Goal: Find specific fact: Find specific fact

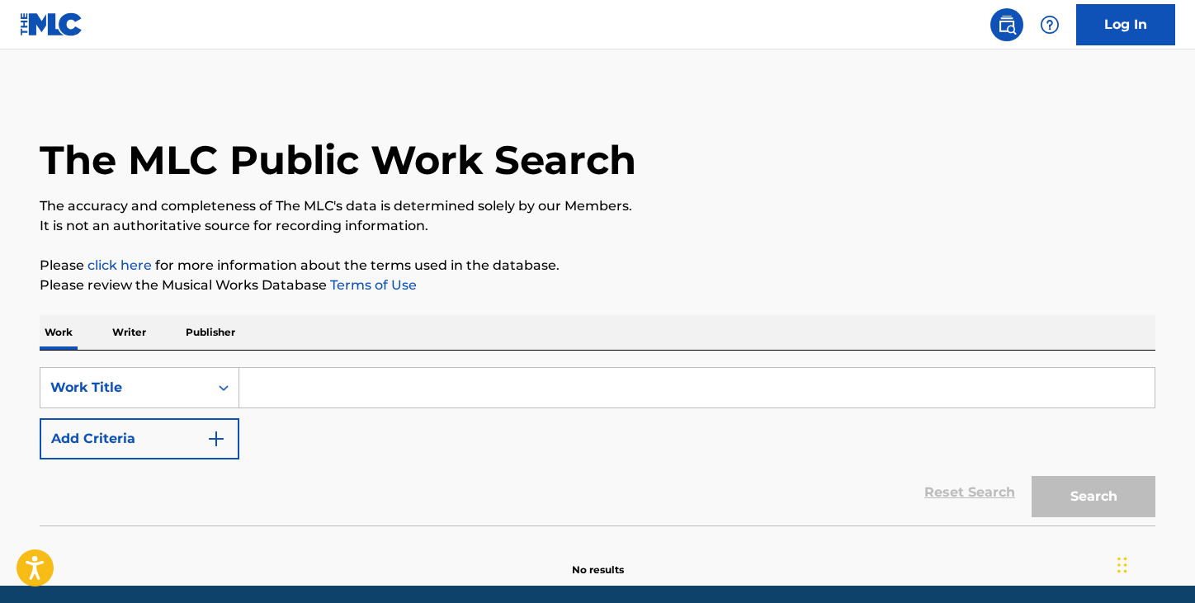
drag, startPoint x: 0, startPoint y: 0, endPoint x: 387, endPoint y: 389, distance: 548.5
click at [386, 390] on input "Search Form" at bounding box center [696, 388] width 915 height 40
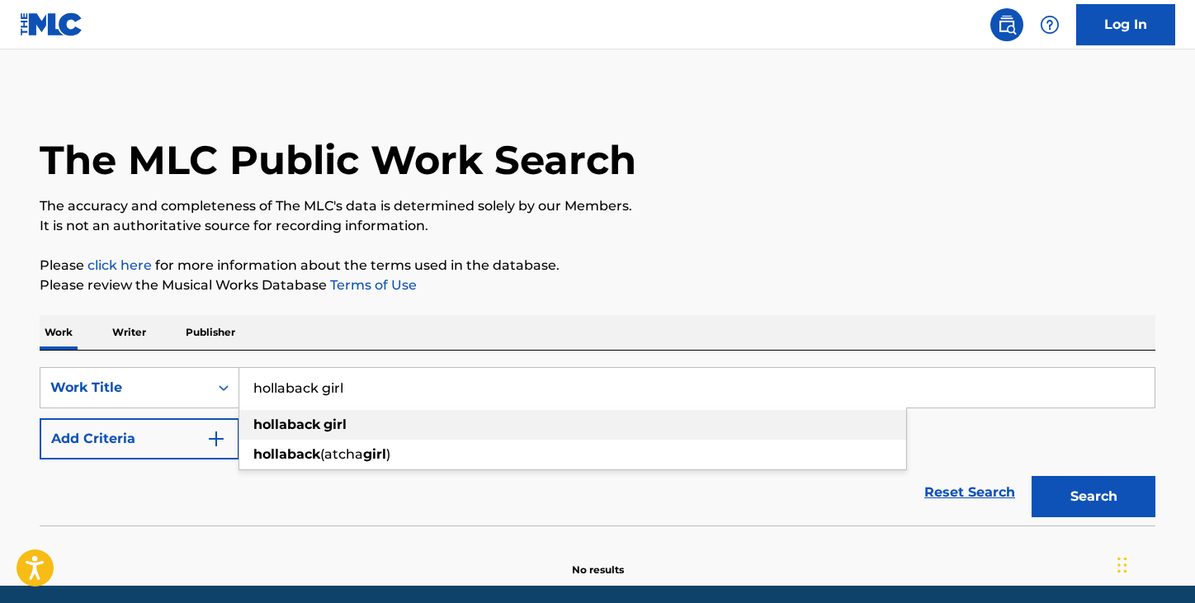
type input "hollaback girl"
click at [383, 427] on div "hollaback girl" at bounding box center [572, 425] width 667 height 30
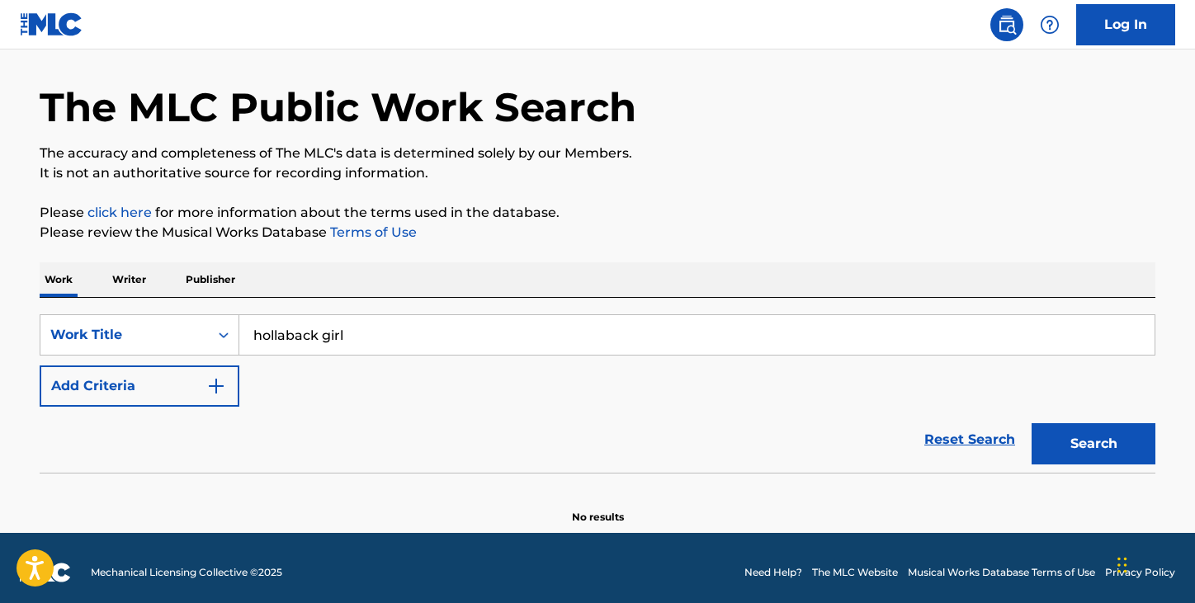
scroll to position [62, 0]
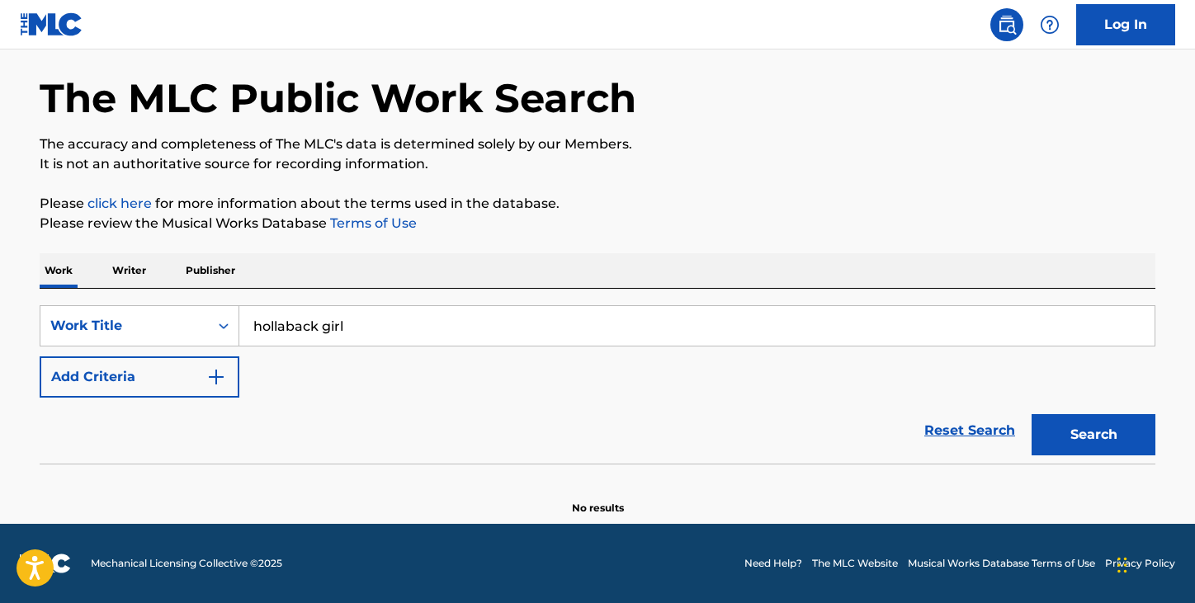
click at [1085, 423] on button "Search" at bounding box center [1094, 434] width 124 height 41
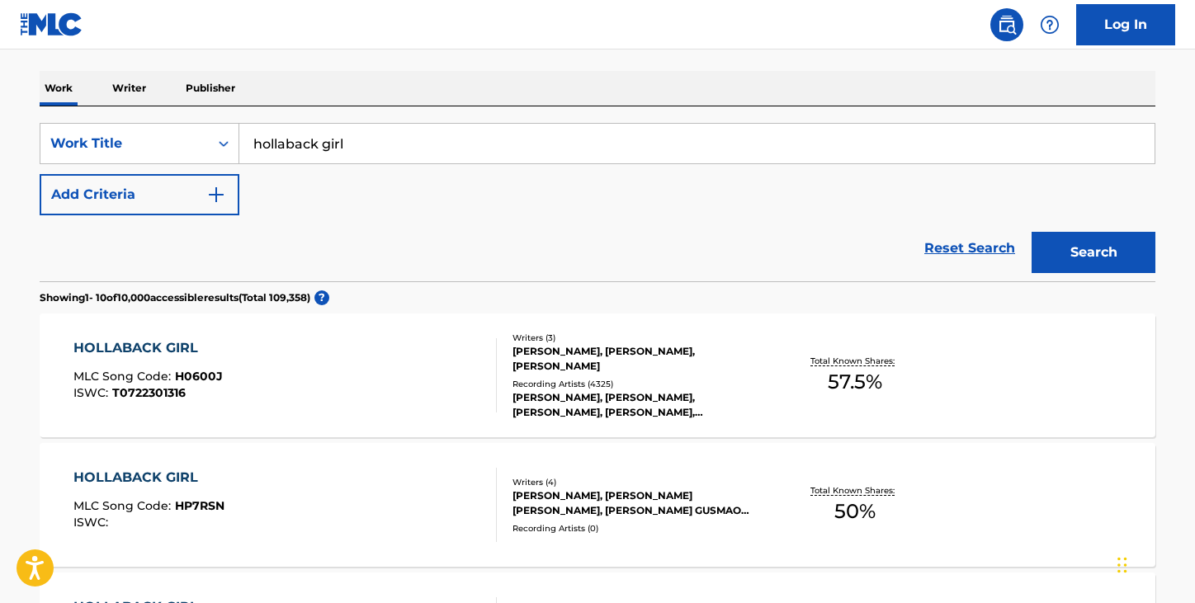
scroll to position [245, 0]
click at [711, 390] on div "[PERSON_NAME], [PERSON_NAME], [PERSON_NAME], [PERSON_NAME], [PERSON_NAME], [PER…" at bounding box center [636, 405] width 249 height 30
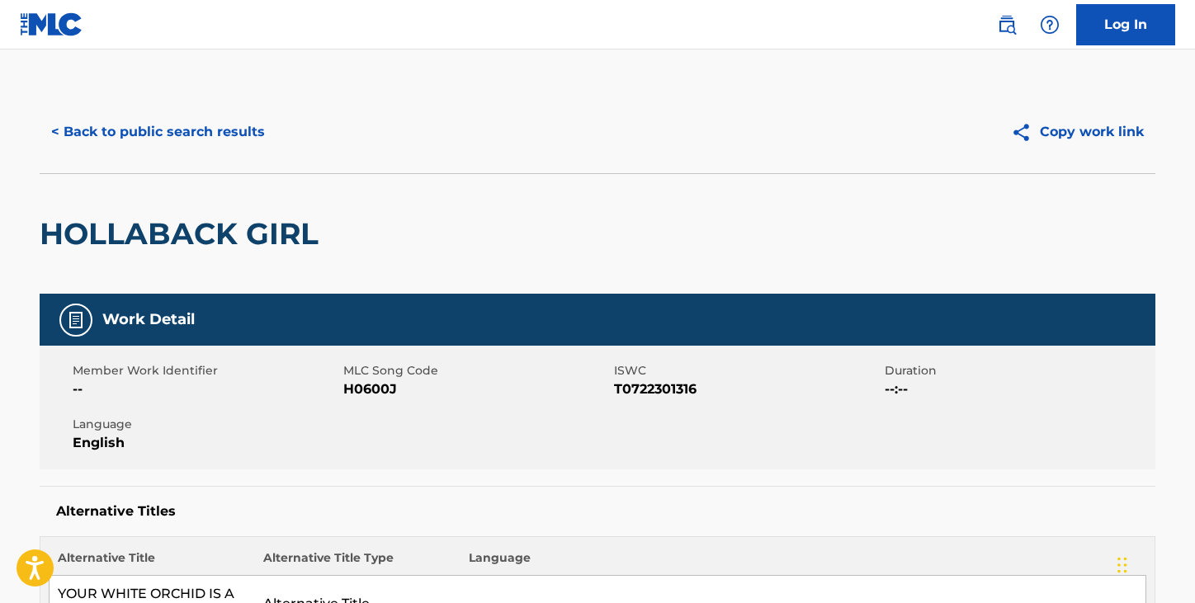
click at [655, 390] on span "T0722301316" at bounding box center [747, 390] width 267 height 20
copy span "T0722301316"
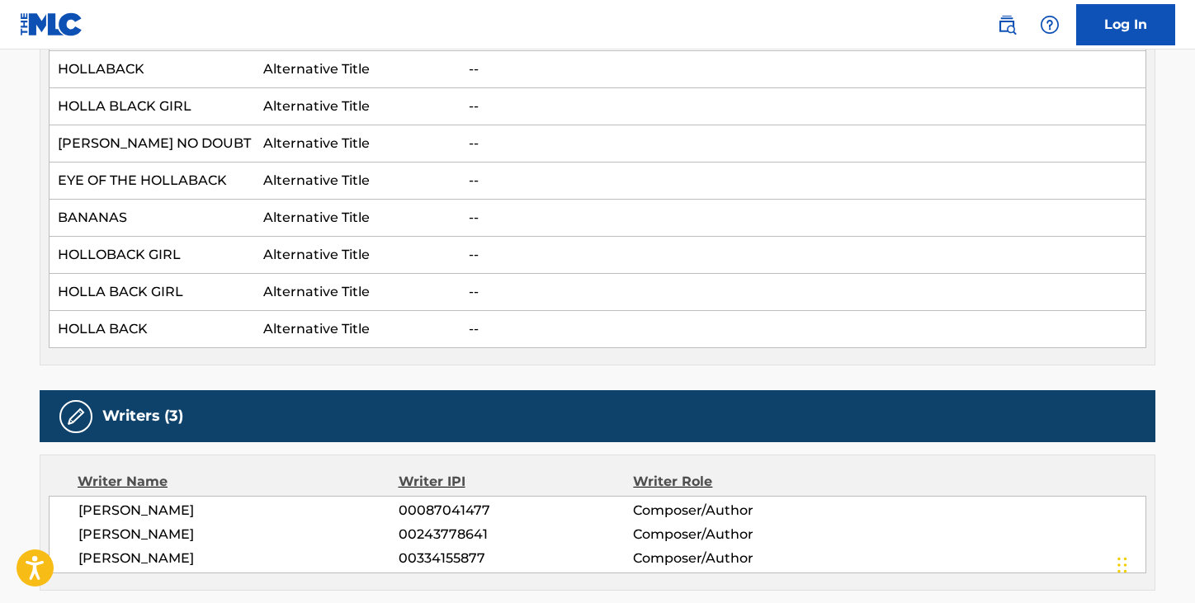
scroll to position [1235, 0]
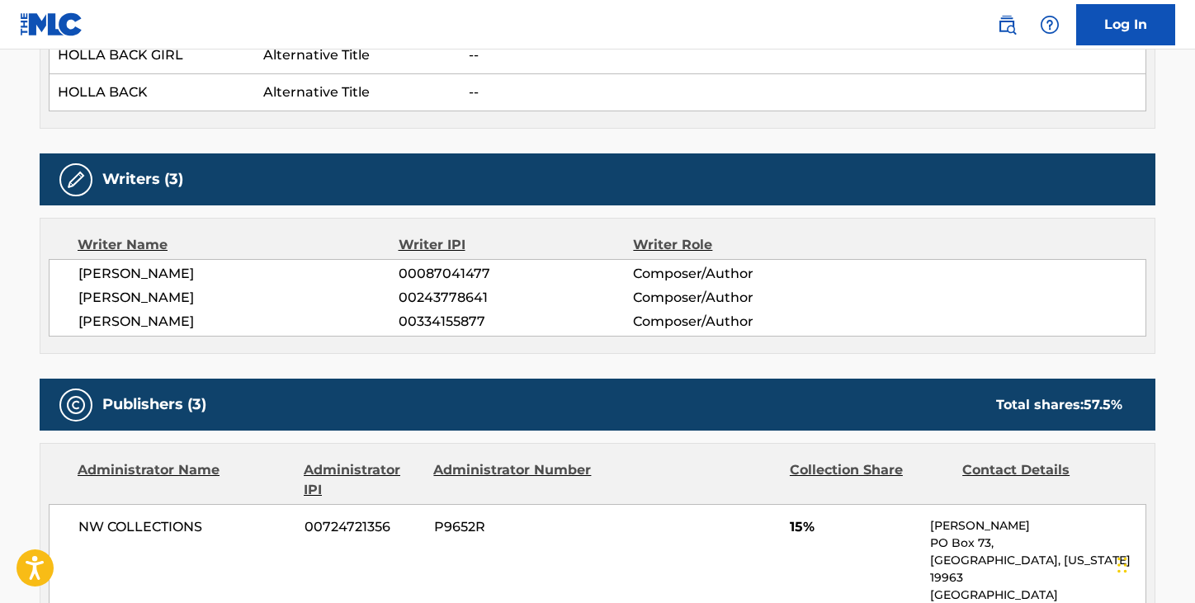
click at [224, 271] on span "[PERSON_NAME]" at bounding box center [238, 274] width 320 height 20
copy div "[PERSON_NAME]"
click at [199, 292] on span "[PERSON_NAME]" at bounding box center [238, 298] width 320 height 20
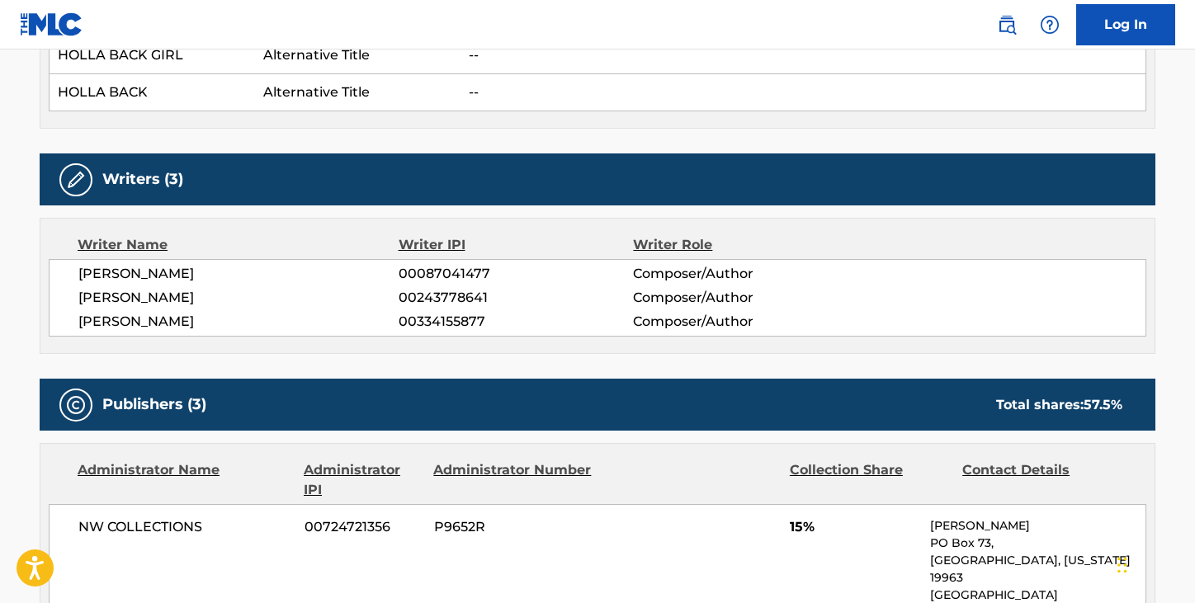
click at [199, 292] on span "[PERSON_NAME]" at bounding box center [238, 298] width 320 height 20
copy div "[PERSON_NAME]"
click at [206, 321] on span "[PERSON_NAME]" at bounding box center [238, 322] width 320 height 20
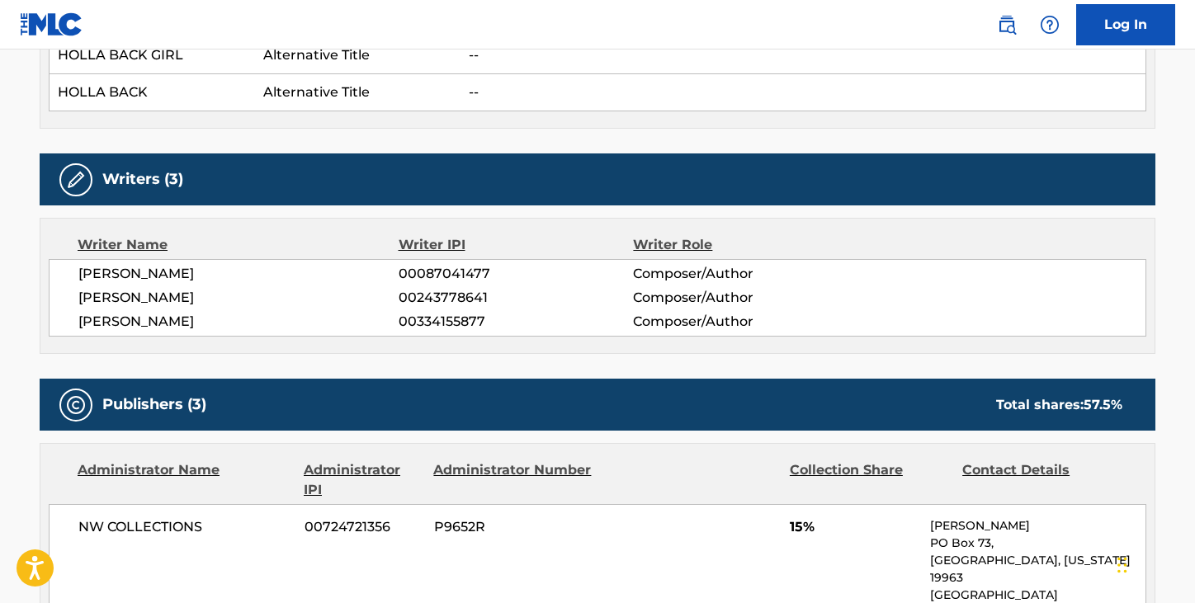
click at [206, 321] on span "[PERSON_NAME]" at bounding box center [238, 322] width 320 height 20
copy div "[PERSON_NAME]"
